Goal: Information Seeking & Learning: Learn about a topic

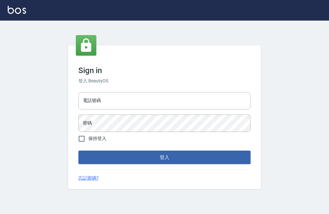
click at [197, 109] on input "電話號碼" at bounding box center [164, 100] width 172 height 17
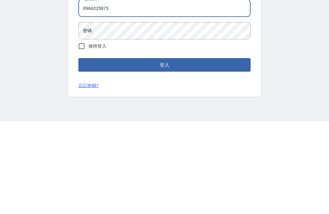
type input "0966325873"
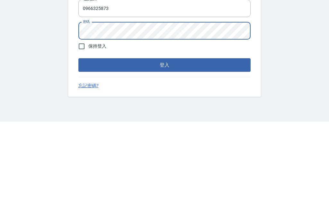
click at [146, 150] on button "登入" at bounding box center [164, 156] width 172 height 13
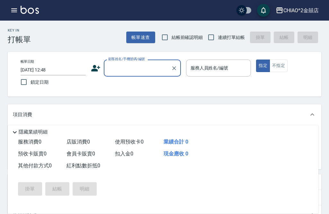
click at [144, 39] on button "帳單速查" at bounding box center [140, 37] width 29 height 12
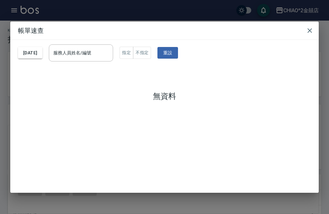
click at [38, 48] on button "2025/10/10" at bounding box center [30, 53] width 24 height 12
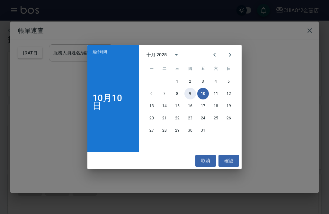
click at [193, 97] on button "9" at bounding box center [190, 94] width 12 height 12
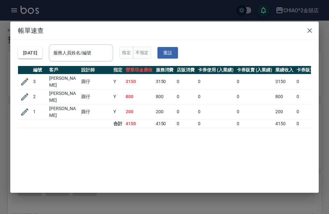
click at [36, 47] on button "2025/10/09" at bounding box center [30, 53] width 24 height 12
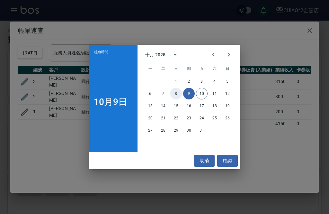
click at [180, 97] on button "8" at bounding box center [176, 94] width 12 height 12
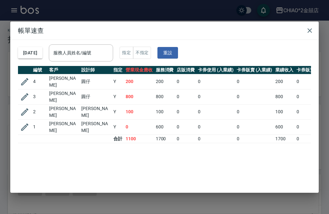
click at [103, 104] on td "Jenny" at bounding box center [96, 111] width 32 height 15
click at [92, 104] on td "Jenny" at bounding box center [96, 111] width 32 height 15
click at [28, 107] on icon "button" at bounding box center [25, 112] width 10 height 10
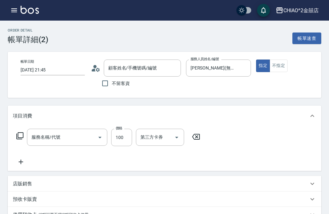
type input "2025/10/08 21:45"
type input "Jenny(無代號)"
type input "洗髮"
type input "蔡依庭/0930327860/null"
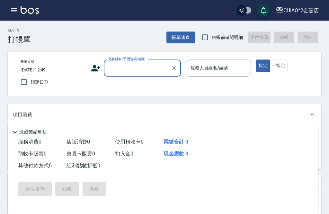
click at [173, 40] on button "帳單速查" at bounding box center [180, 37] width 29 height 12
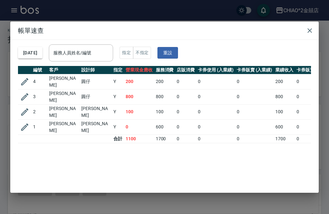
click at [37, 47] on button "2025/10/08" at bounding box center [30, 53] width 24 height 12
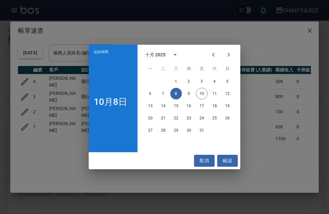
click at [52, 49] on div "起始時間 10月8日 十月 2025 一 二 三 四 五 六 日 1 2 3 4 5 6 7 8 9 10 11 12 13 14 15 16 17 18 1…" at bounding box center [164, 107] width 329 height 214
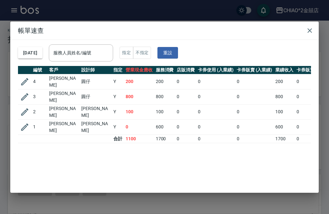
click at [34, 47] on button "2025/10/08" at bounding box center [30, 53] width 24 height 12
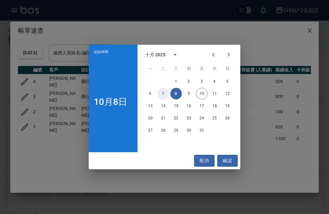
click at [163, 92] on button "7" at bounding box center [163, 94] width 12 height 12
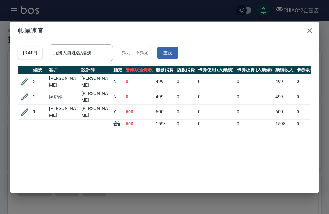
click at [35, 47] on button "2025/10/07" at bounding box center [30, 53] width 24 height 12
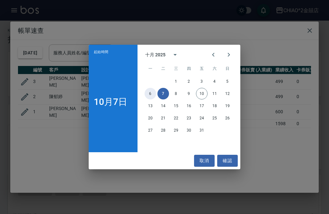
click at [150, 96] on button "6" at bounding box center [151, 94] width 12 height 12
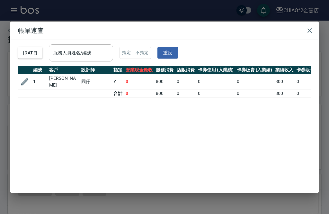
click at [32, 47] on button "2025/10/06" at bounding box center [30, 53] width 24 height 12
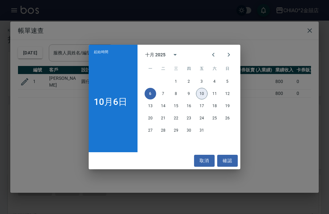
click at [202, 96] on button "10" at bounding box center [202, 94] width 12 height 12
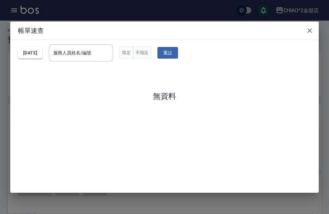
click at [310, 27] on icon "button" at bounding box center [310, 31] width 8 height 8
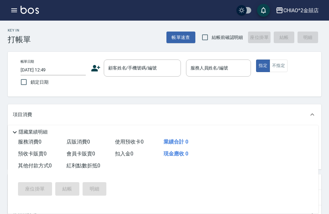
click at [12, 5] on button "button" at bounding box center [14, 10] width 13 height 13
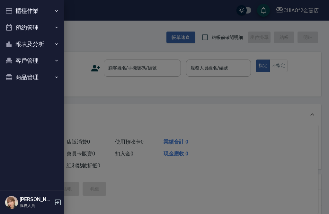
click at [27, 46] on button "報表及分析" at bounding box center [32, 44] width 59 height 17
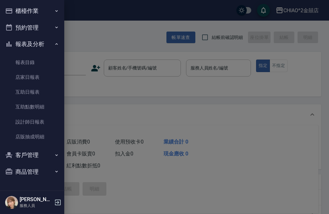
click at [22, 119] on link "設計師日報表" at bounding box center [32, 121] width 59 height 15
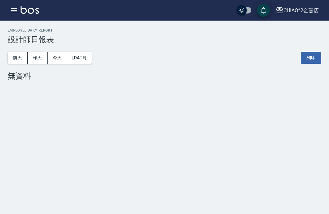
click at [17, 12] on icon "button" at bounding box center [14, 10] width 6 height 4
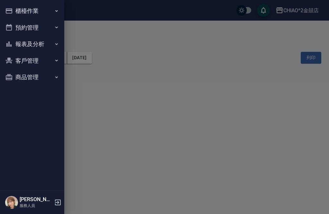
click at [20, 41] on button "報表及分析" at bounding box center [32, 44] width 59 height 17
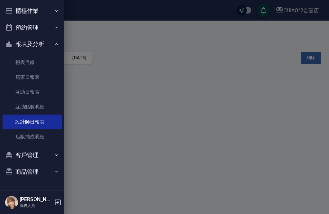
click at [16, 136] on link "店販抽成明細" at bounding box center [32, 136] width 59 height 15
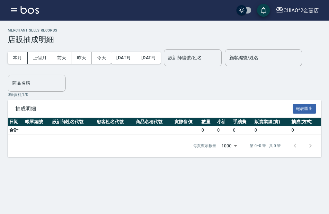
click at [14, 13] on icon "button" at bounding box center [14, 10] width 8 height 8
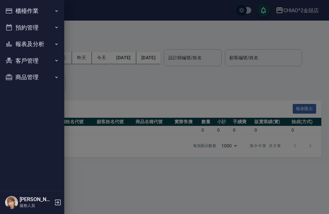
click at [22, 40] on button "報表及分析" at bounding box center [32, 44] width 59 height 17
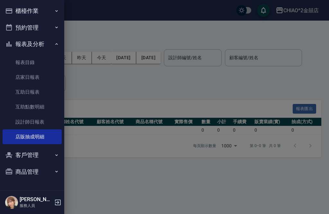
click at [20, 65] on link "報表目錄" at bounding box center [32, 62] width 59 height 15
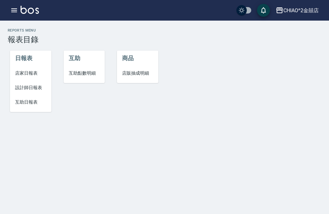
click at [14, 9] on icon "button" at bounding box center [14, 10] width 8 height 8
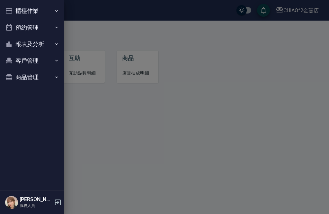
click at [84, 31] on div at bounding box center [164, 107] width 329 height 214
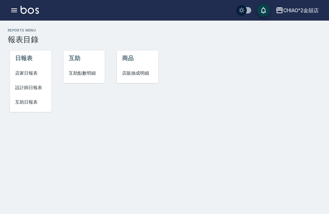
click at [29, 74] on span "店家日報表" at bounding box center [30, 73] width 31 height 7
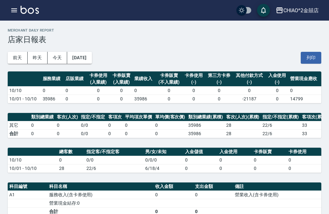
click at [79, 60] on button "2025/10/10" at bounding box center [79, 58] width 24 height 12
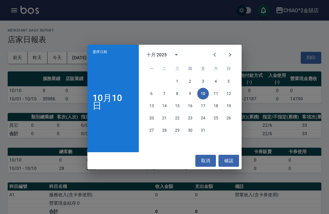
click at [154, 55] on div "十月 2025" at bounding box center [156, 54] width 20 height 7
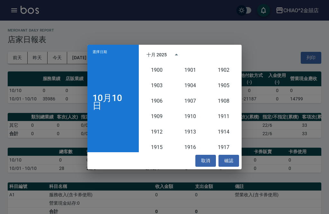
scroll to position [595, 0]
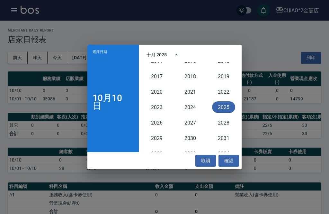
click at [158, 54] on div "十月 2025" at bounding box center [156, 54] width 20 height 7
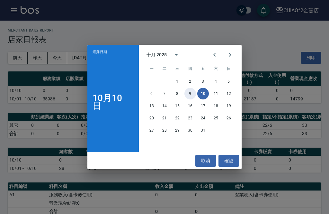
click at [190, 93] on button "9" at bounding box center [190, 94] width 12 height 12
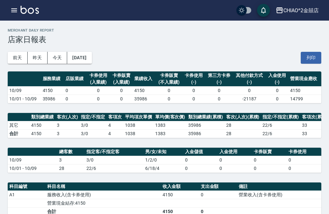
click at [83, 62] on button "2025/10/09" at bounding box center [79, 58] width 24 height 12
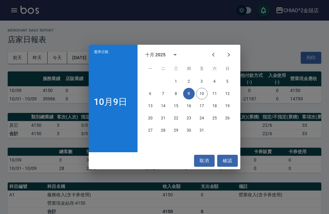
click at [154, 56] on div "十月 2025" at bounding box center [155, 54] width 20 height 7
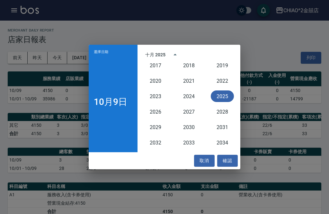
scroll to position [608, 0]
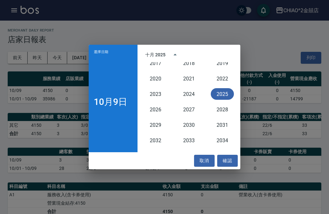
click at [108, 109] on div "10月9日" at bounding box center [113, 102] width 39 height 90
click at [104, 100] on h4 "10月9日" at bounding box center [110, 102] width 33 height 8
click at [100, 101] on h4 "10月9日" at bounding box center [110, 102] width 33 height 8
click at [106, 52] on span "選擇日期" at bounding box center [101, 52] width 14 height 4
click at [106, 54] on div "選擇日期 10月9日" at bounding box center [113, 98] width 49 height 107
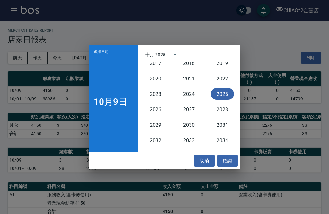
click at [219, 99] on button "2025" at bounding box center [222, 94] width 23 height 12
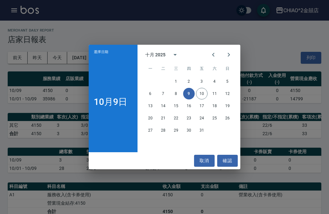
click at [150, 54] on div "十月 2025" at bounding box center [155, 54] width 20 height 7
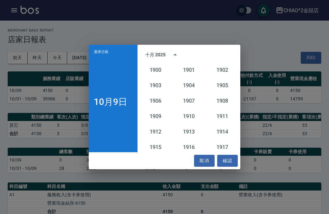
scroll to position [595, 0]
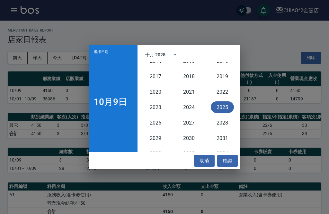
click at [156, 56] on div "十月 2025" at bounding box center [155, 54] width 20 height 7
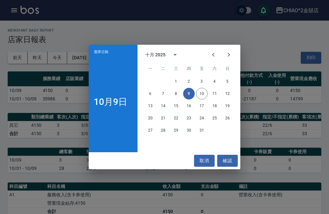
click at [153, 54] on div "十月 2025" at bounding box center [155, 54] width 20 height 7
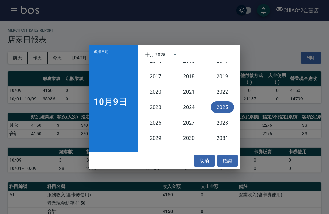
click at [111, 116] on div "10月9日" at bounding box center [113, 102] width 39 height 90
click at [118, 17] on div "選擇日期 10月9日 十月 2025 1900 1901 1902 1903 1904 1905 1906 1907 1908 1909 1910 1911 …" at bounding box center [164, 107] width 329 height 214
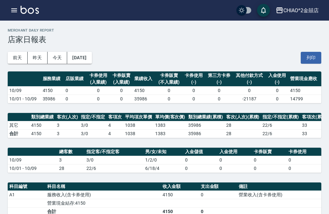
click at [18, 15] on button "button" at bounding box center [14, 10] width 13 height 13
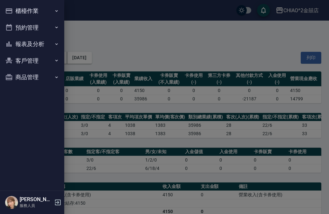
click at [16, 45] on button "報表及分析" at bounding box center [32, 44] width 59 height 17
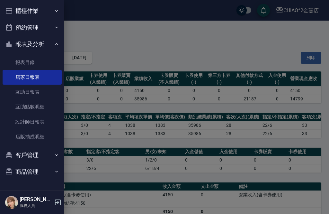
click at [22, 66] on link "報表目錄" at bounding box center [32, 62] width 59 height 15
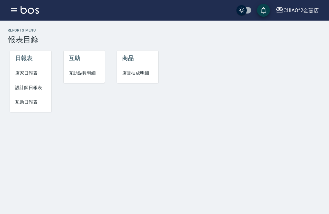
click at [14, 14] on icon "button" at bounding box center [14, 10] width 8 height 8
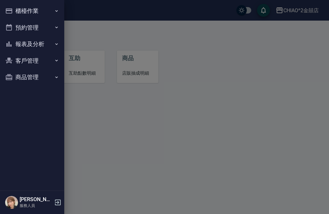
click at [30, 42] on button "報表及分析" at bounding box center [32, 44] width 59 height 17
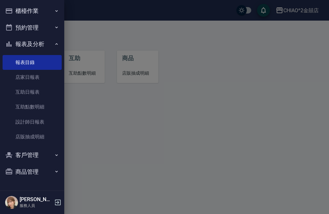
click at [97, 34] on div at bounding box center [164, 107] width 329 height 214
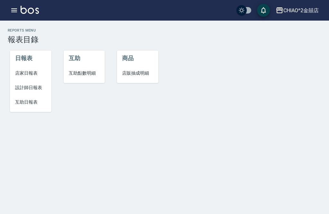
click at [21, 11] on img at bounding box center [30, 10] width 18 height 8
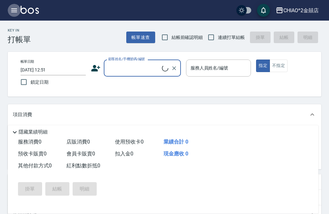
click at [18, 13] on icon "button" at bounding box center [14, 10] width 8 height 8
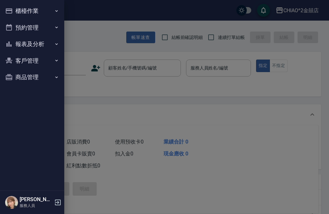
click at [55, 199] on icon "button" at bounding box center [58, 202] width 8 height 8
